Goal: Transaction & Acquisition: Book appointment/travel/reservation

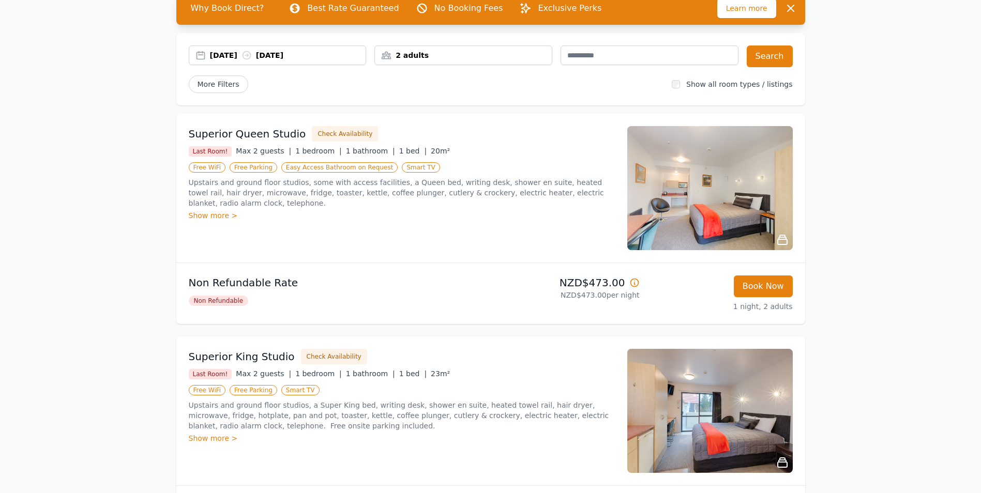
scroll to position [66, 0]
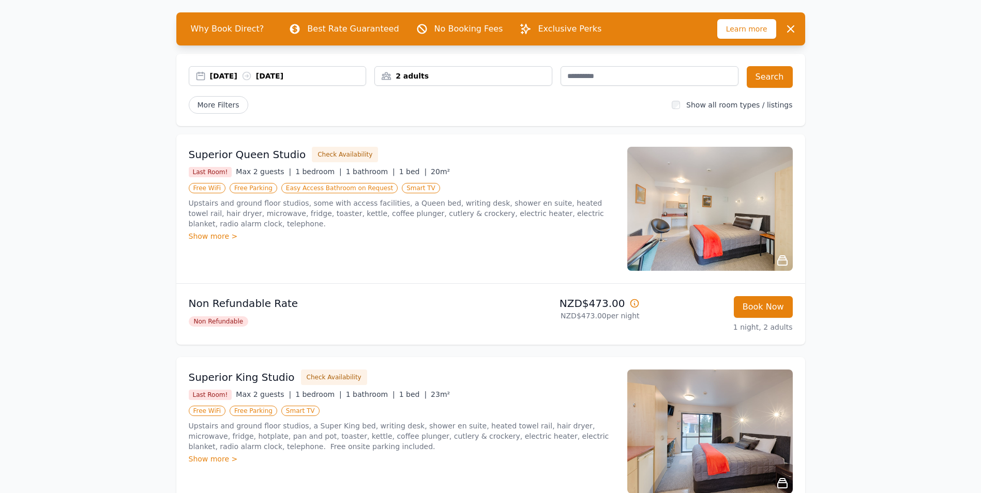
click at [424, 78] on div "2 adults" at bounding box center [463, 76] width 177 height 10
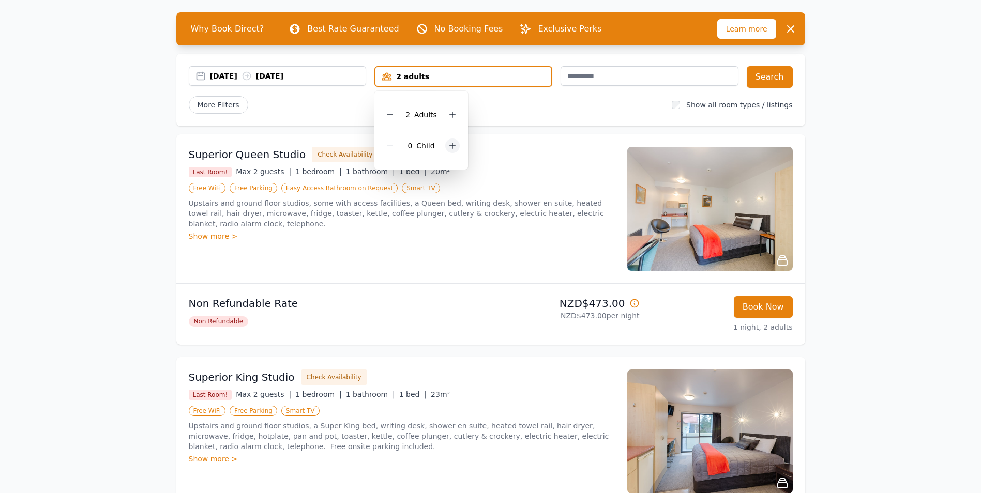
click at [448, 143] on icon at bounding box center [452, 146] width 8 height 8
click at [505, 108] on div "More Filters" at bounding box center [426, 105] width 475 height 18
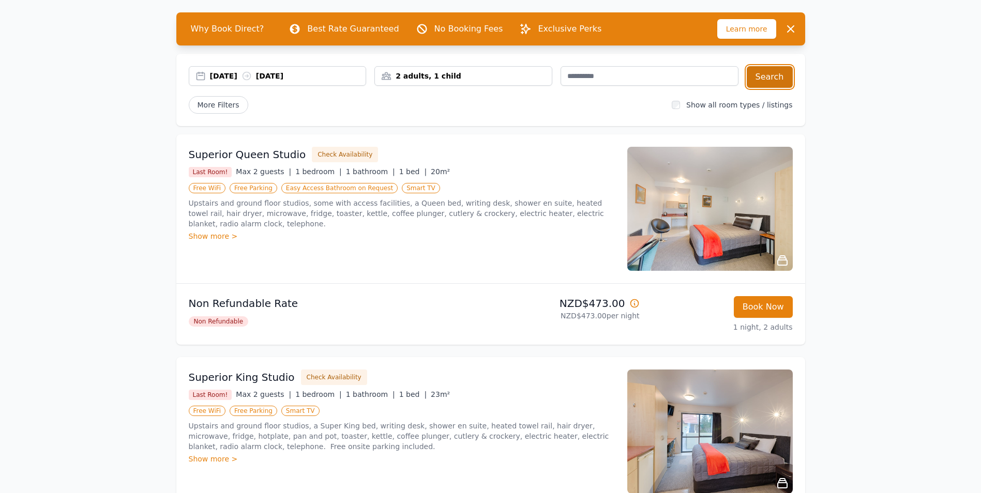
click at [778, 73] on button "Search" at bounding box center [770, 77] width 46 height 22
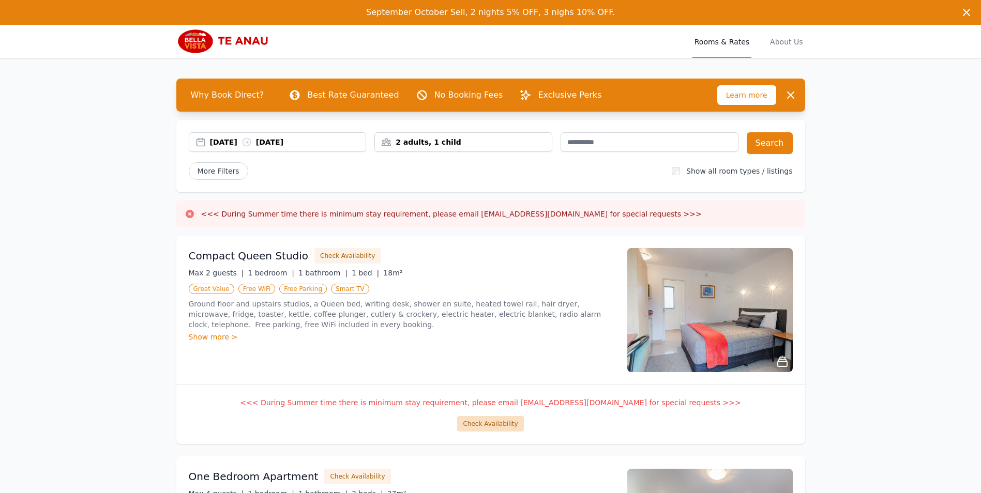
click at [477, 427] on button "Check Availability" at bounding box center [490, 424] width 66 height 16
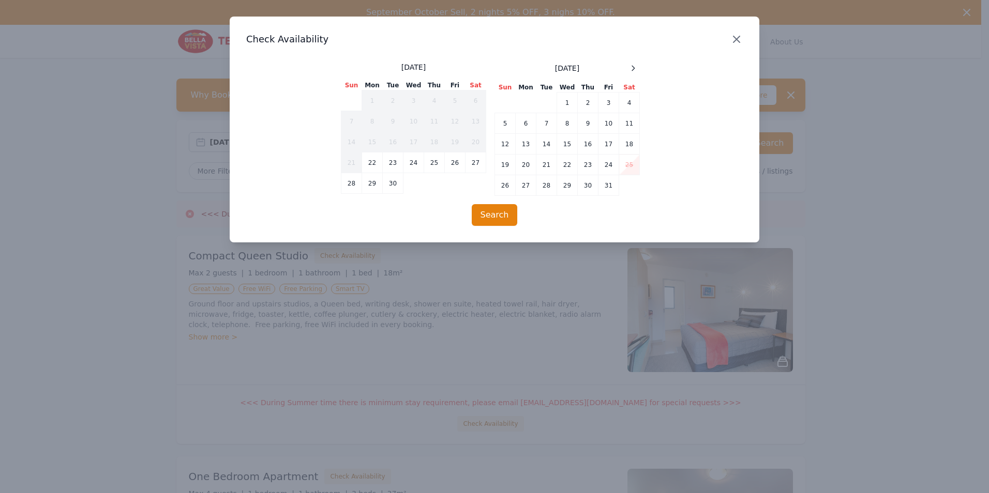
click at [741, 36] on icon "button" at bounding box center [736, 39] width 12 height 12
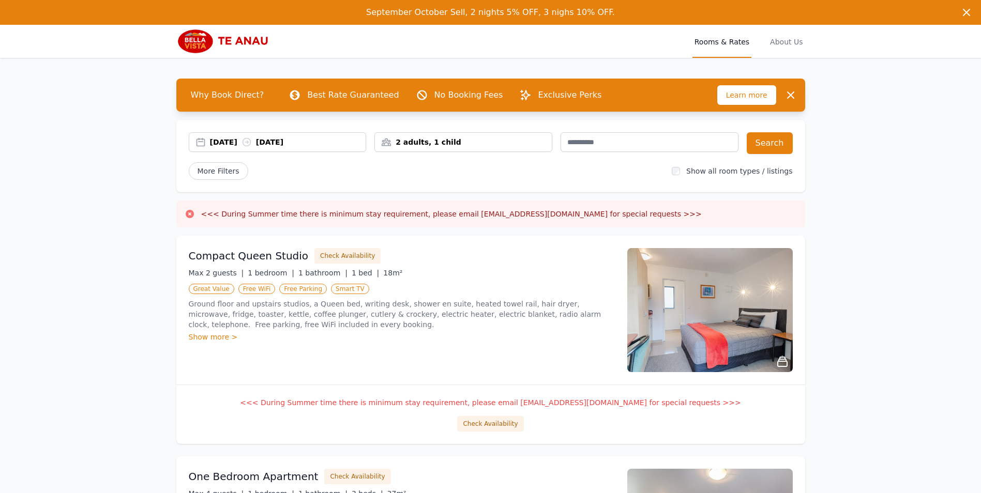
click at [471, 138] on div "2 adults, 1 child" at bounding box center [463, 142] width 177 height 10
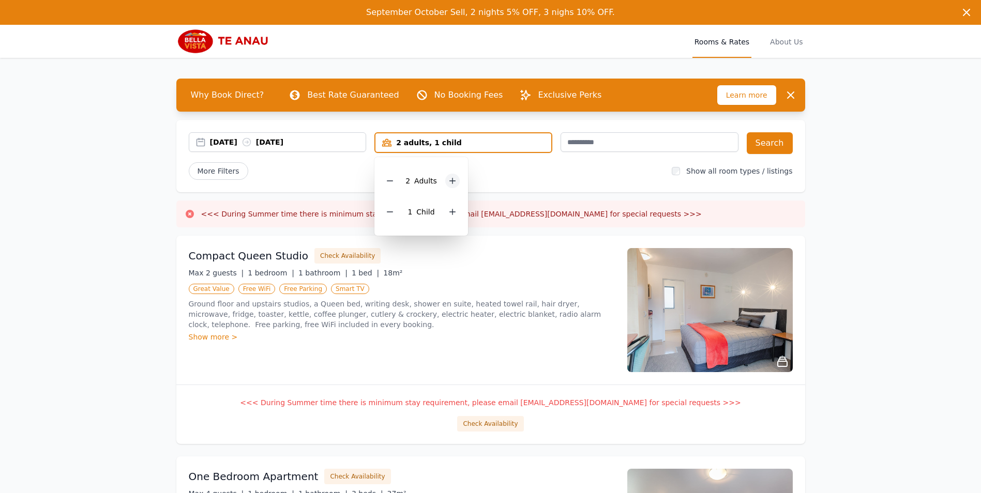
click at [448, 178] on icon at bounding box center [452, 181] width 8 height 8
click at [393, 176] on div at bounding box center [390, 181] width 14 height 14
click at [454, 213] on icon at bounding box center [452, 212] width 8 height 8
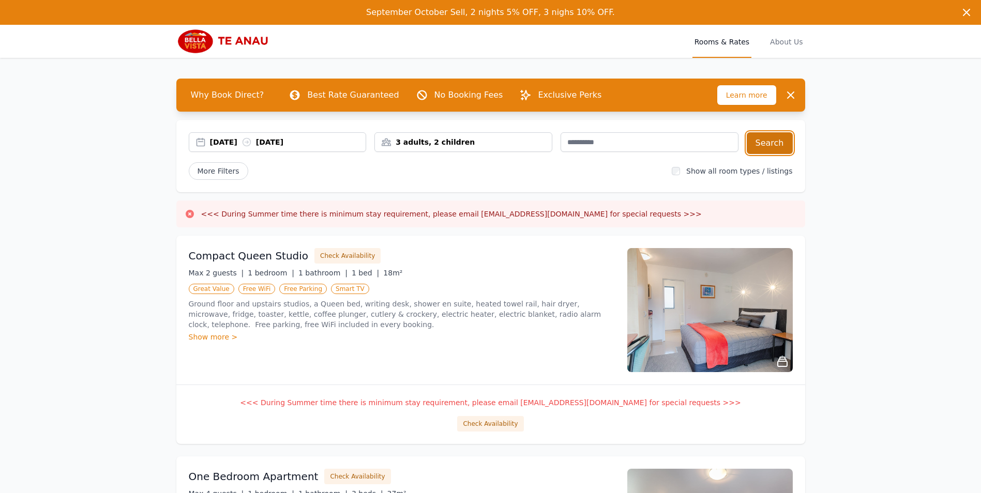
click at [776, 148] on button "Search" at bounding box center [770, 143] width 46 height 22
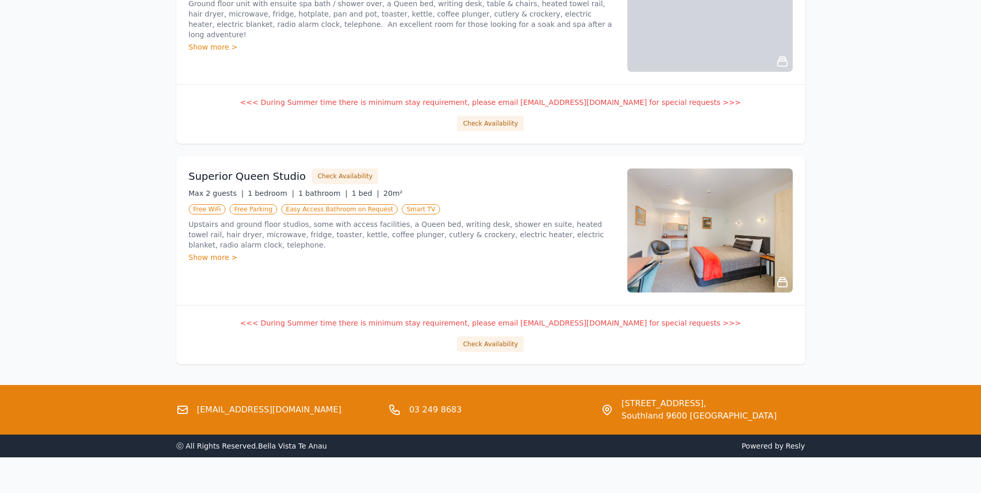
scroll to position [1198, 0]
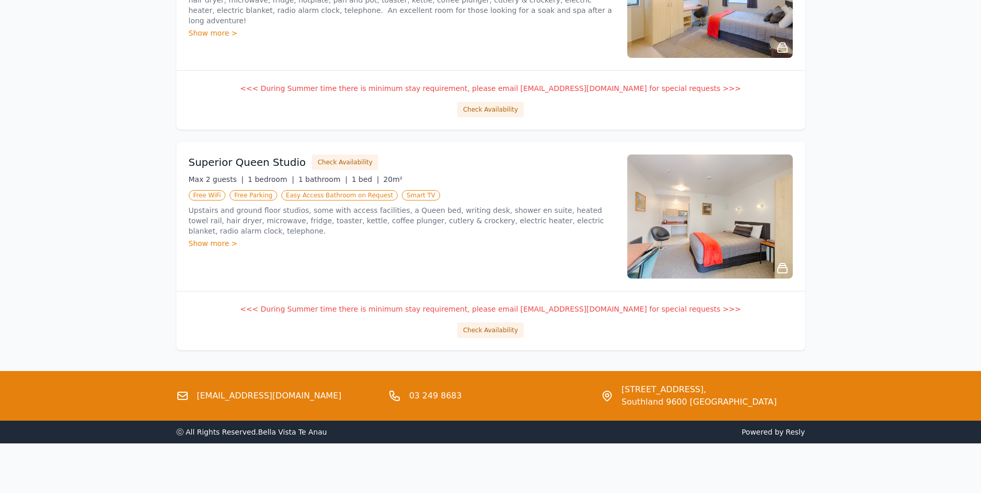
click at [343, 309] on p "<<< During Summer time there is minimum stay requirement, please email [EMAIL_A…" at bounding box center [491, 309] width 604 height 10
click at [297, 309] on p "<<< During Summer time there is minimum stay requirement, please email [EMAIL_A…" at bounding box center [491, 309] width 604 height 10
click at [477, 329] on button "Check Availability" at bounding box center [490, 331] width 66 height 16
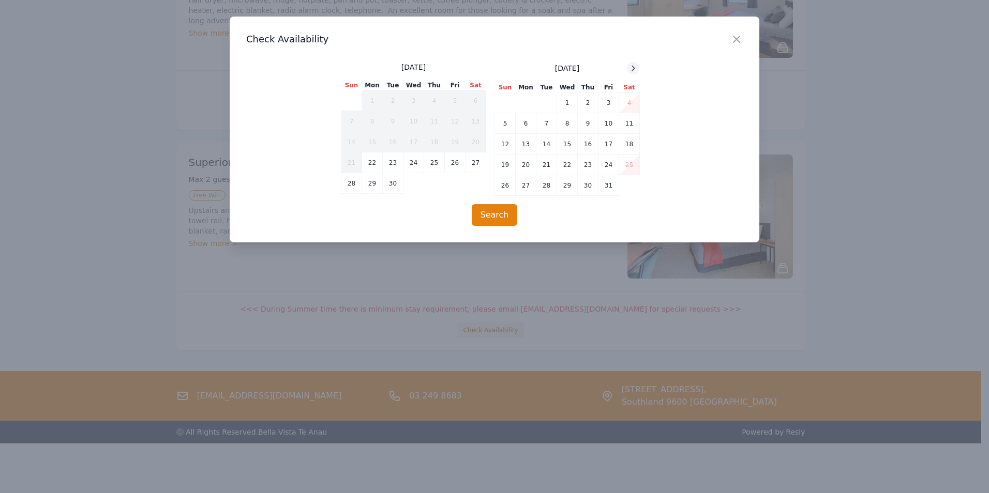
click at [631, 67] on icon at bounding box center [633, 68] width 8 height 8
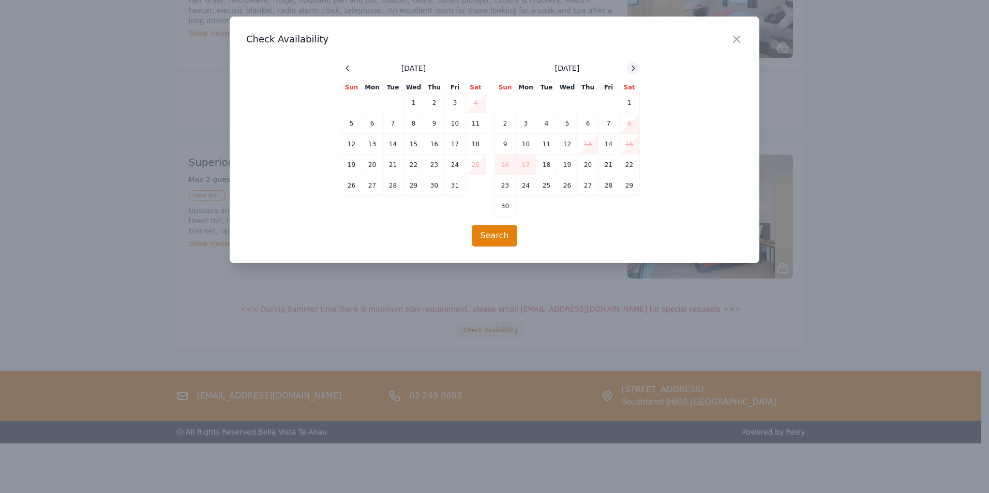
click at [634, 67] on icon at bounding box center [633, 68] width 8 height 8
click at [736, 43] on icon "button" at bounding box center [736, 39] width 12 height 12
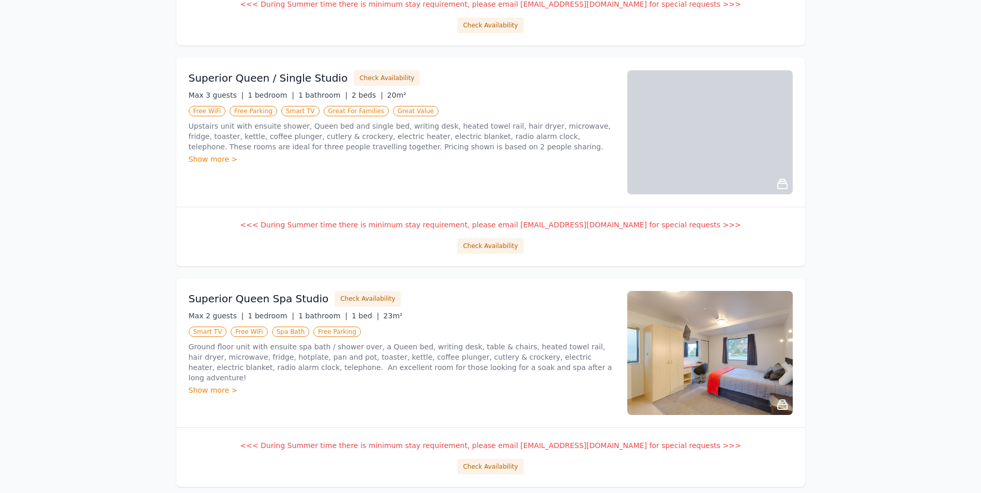
scroll to position [836, 0]
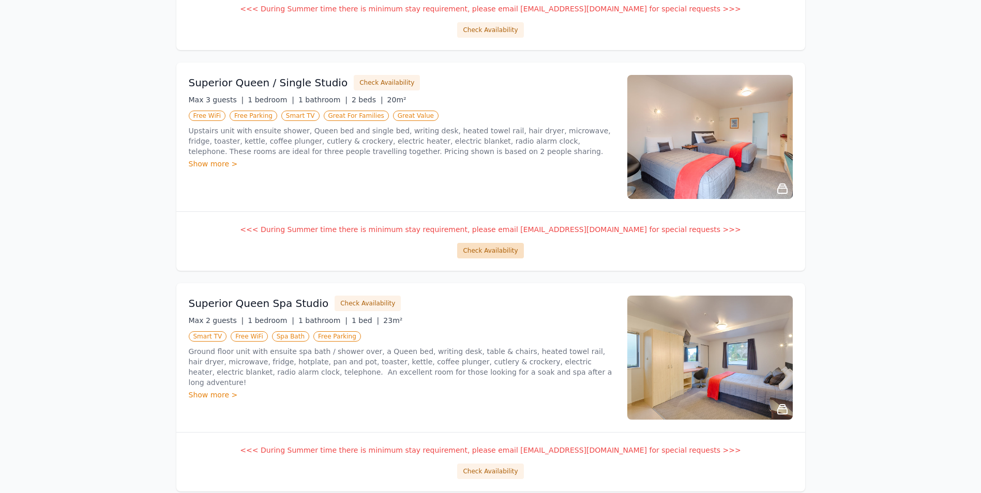
click at [477, 252] on button "Check Availability" at bounding box center [490, 251] width 66 height 16
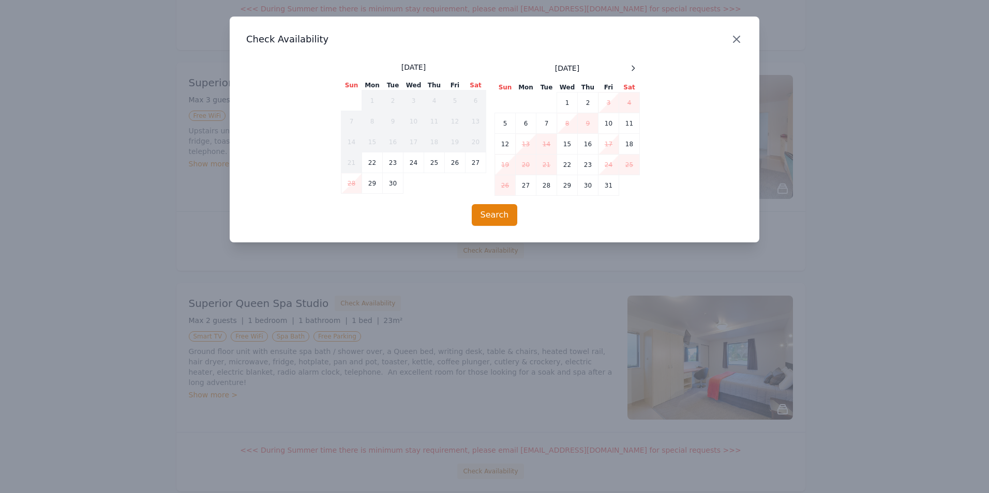
click at [734, 37] on icon "button" at bounding box center [736, 39] width 6 height 6
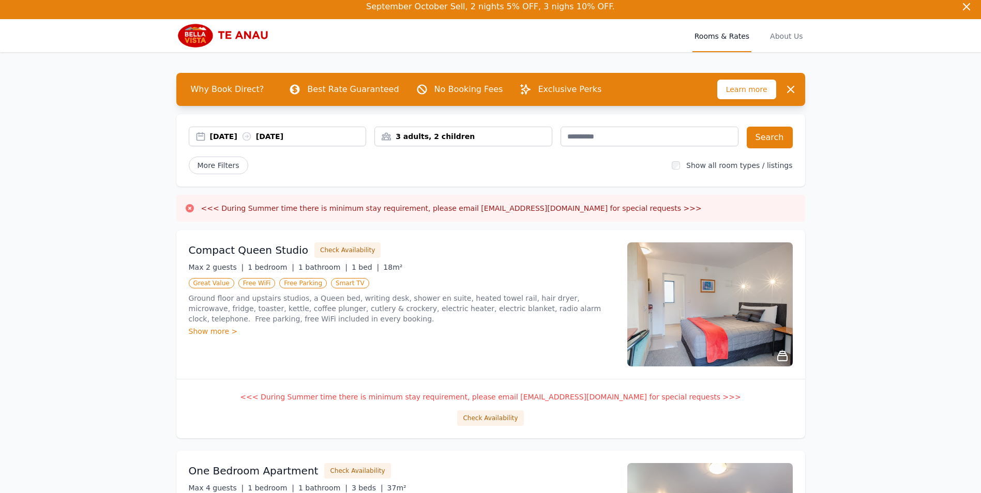
scroll to position [0, 0]
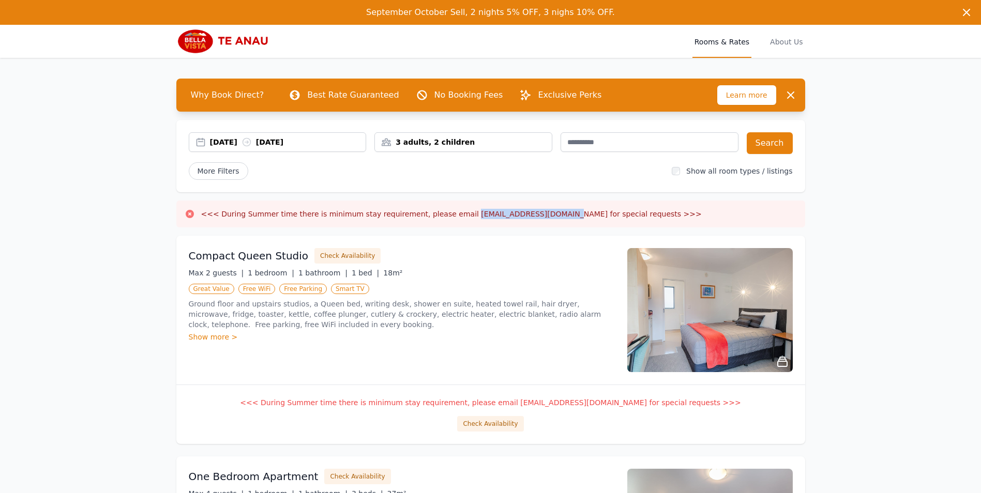
drag, startPoint x: 451, startPoint y: 214, endPoint x: 529, endPoint y: 213, distance: 77.6
click at [529, 213] on h3 "<<< During Summer time there is minimum stay requirement, please email [EMAIL_A…" at bounding box center [451, 214] width 501 height 10
drag, startPoint x: 529, startPoint y: 213, endPoint x: 493, endPoint y: 212, distance: 35.7
copy h3 "[EMAIL_ADDRESS][DOMAIN_NAME]"
